Goal: Use online tool/utility: Utilize a website feature to perform a specific function

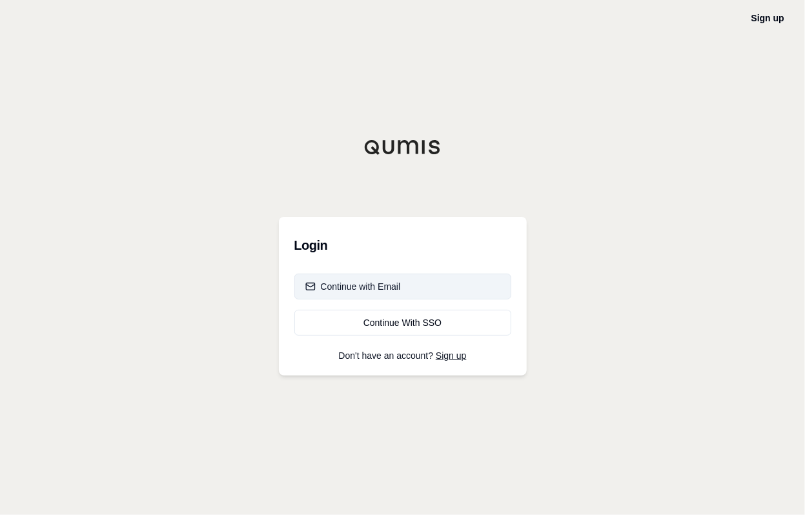
click at [439, 278] on button "Continue with Email" at bounding box center [403, 287] width 217 height 26
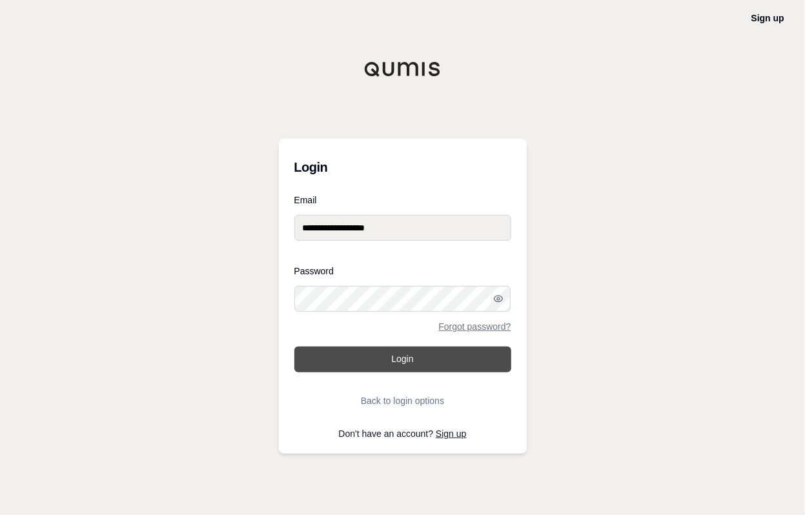
click at [407, 360] on button "Login" at bounding box center [403, 360] width 217 height 26
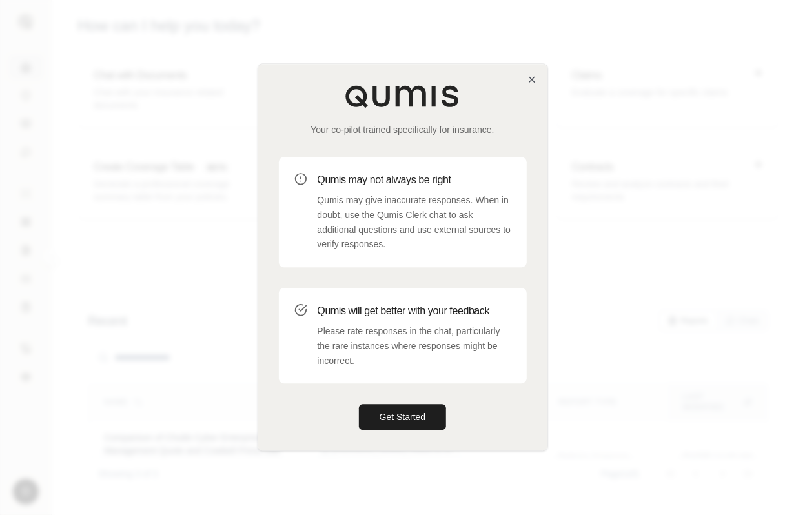
click at [532, 85] on div "Your co-pilot trained specifically for insurance. Qumis may not always be right…" at bounding box center [402, 257] width 289 height 387
click at [528, 80] on icon "button" at bounding box center [532, 79] width 10 height 10
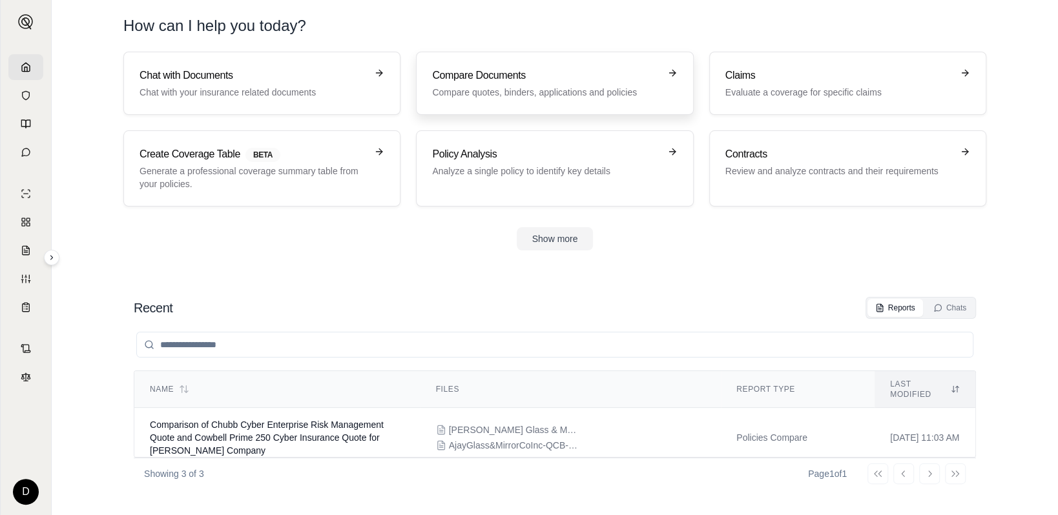
click at [523, 85] on div "Compare Documents Compare quotes, binders, applications and policies" at bounding box center [545, 83] width 227 height 31
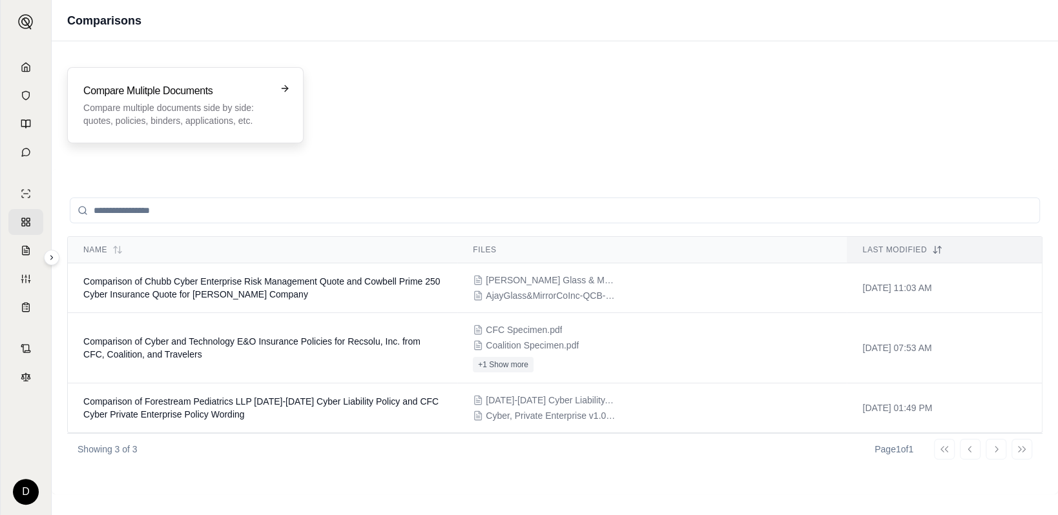
click at [222, 99] on div "Compare Mulitple Documents Compare multiple documents side by side: quotes, pol…" at bounding box center [176, 105] width 186 height 44
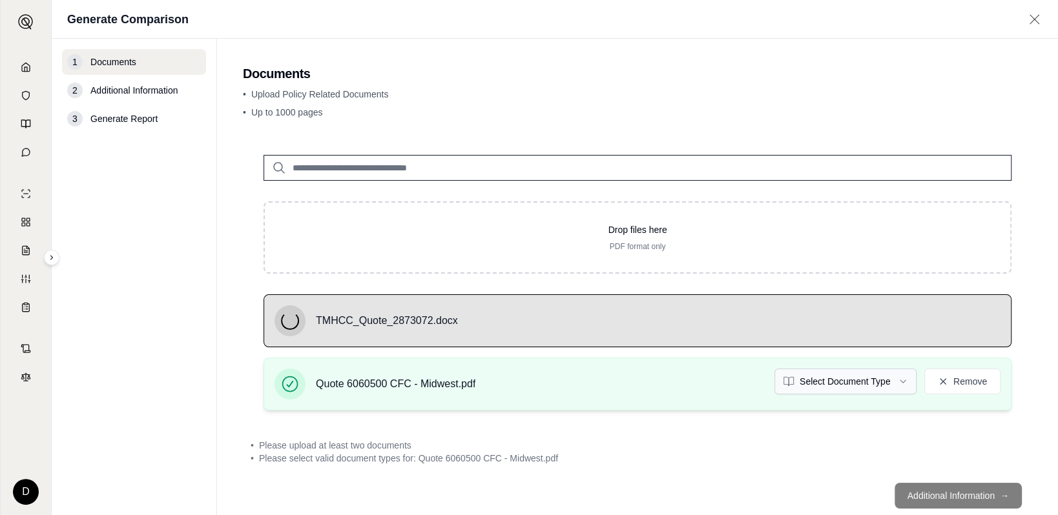
click at [805, 381] on html "D Generate Comparison 1 Documents 2 Additional Information 3 Generate Report Do…" at bounding box center [529, 257] width 1058 height 515
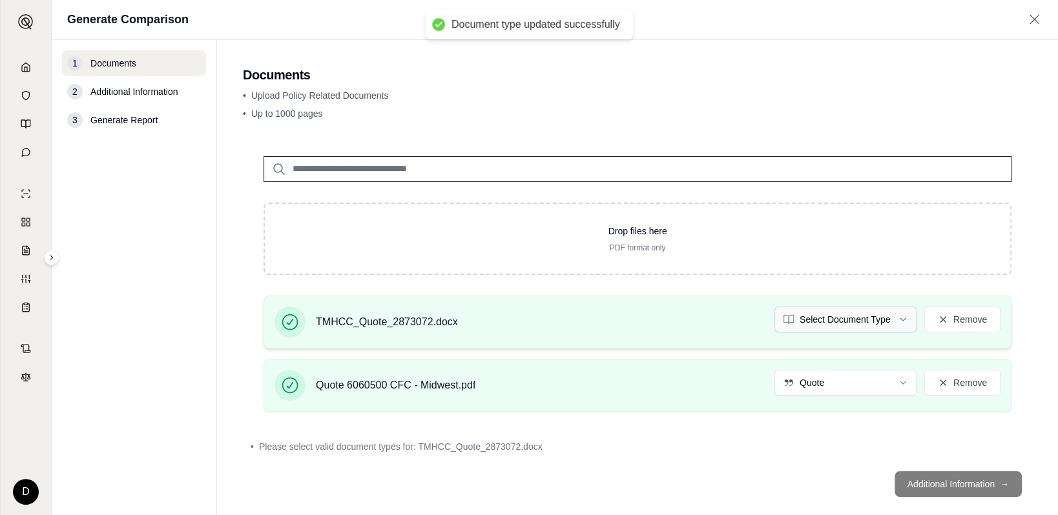
click at [805, 318] on html "Document type updated successfully D Generate Comparison 1 Documents 2 Addition…" at bounding box center [529, 257] width 1058 height 515
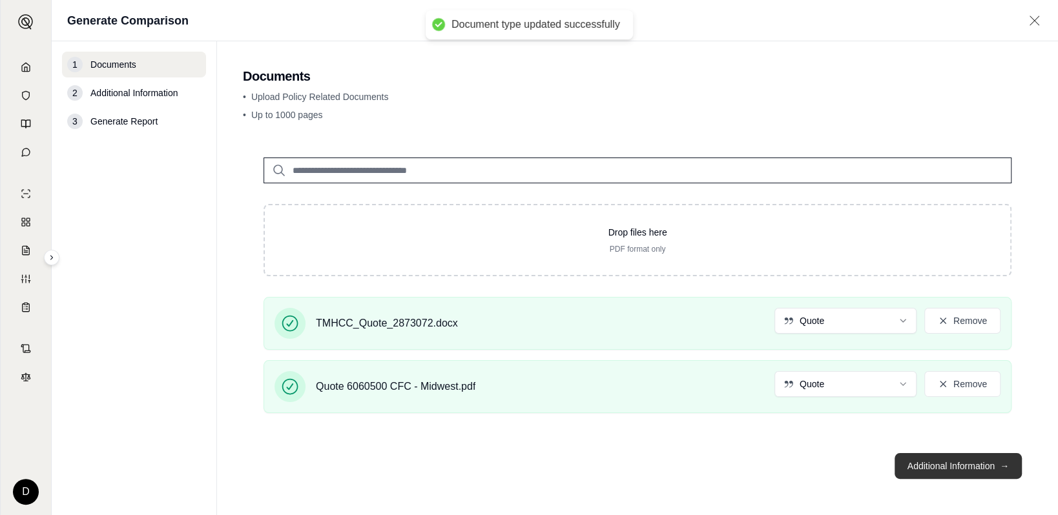
click at [805, 466] on button "Additional Information →" at bounding box center [958, 466] width 127 height 26
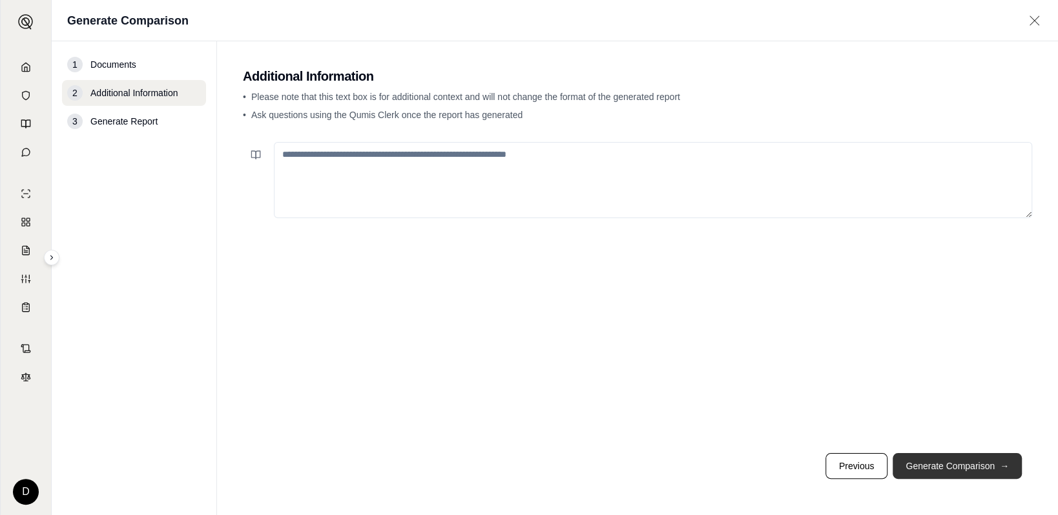
click at [805, 466] on button "Generate Comparison →" at bounding box center [957, 466] width 129 height 26
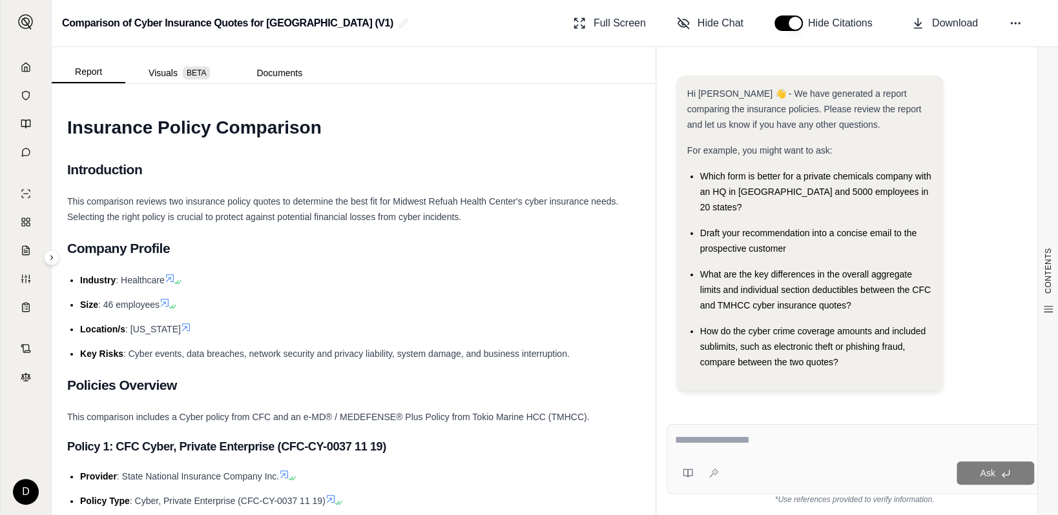
click at [700, 441] on textarea at bounding box center [854, 441] width 359 height 16
type textarea "**********"
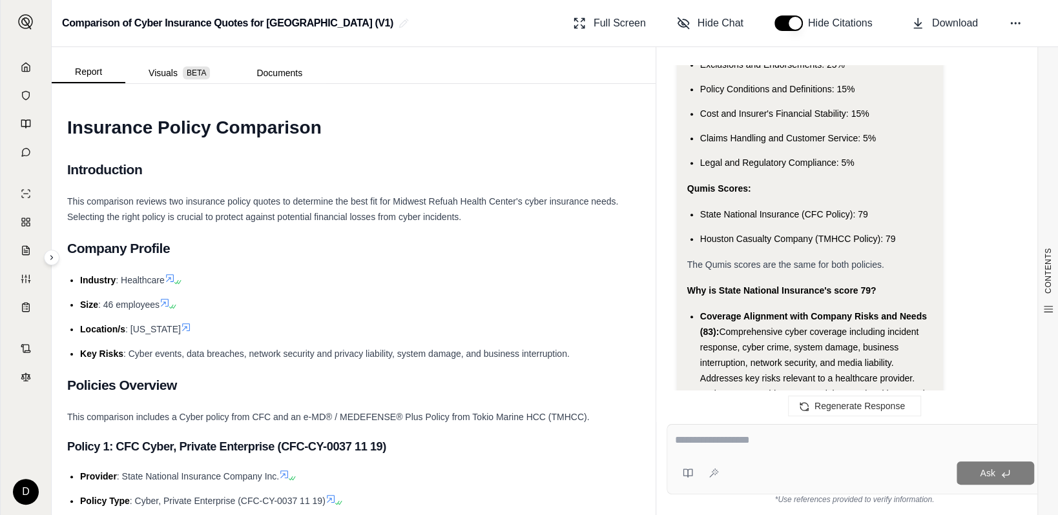
scroll to position [4539, 0]
